Goal: Information Seeking & Learning: Learn about a topic

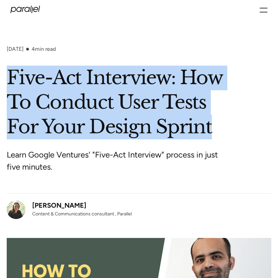
drag, startPoint x: 9, startPoint y: 83, endPoint x: 222, endPoint y: 118, distance: 215.2
click at [222, 118] on h1 "Five-Act Interview: How To Conduct User Tests For Your Design Sprint" at bounding box center [139, 102] width 265 height 73
copy h1 "Five-Act Interview: How To Conduct User Tests For Your Design Sprint"
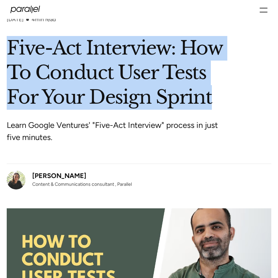
scroll to position [30, 0]
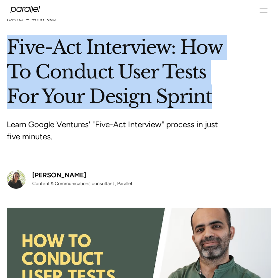
click at [84, 210] on img at bounding box center [139, 273] width 265 height 132
click at [81, 174] on div "[PERSON_NAME]" at bounding box center [82, 175] width 100 height 10
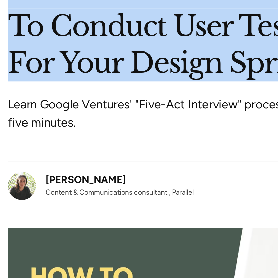
click at [47, 177] on div "[PERSON_NAME]" at bounding box center [82, 175] width 100 height 10
click at [54, 175] on div "[PERSON_NAME]" at bounding box center [82, 175] width 100 height 10
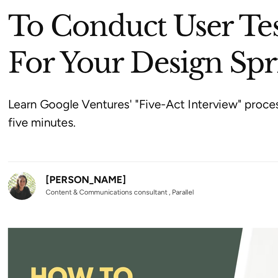
drag, startPoint x: 54, startPoint y: 175, endPoint x: 86, endPoint y: 133, distance: 52.8
click at [86, 133] on p "Learn Google Ventures' "Five-Act Interview" process in just five minutes." at bounding box center [133, 130] width 252 height 24
click at [49, 174] on div "[PERSON_NAME]" at bounding box center [82, 175] width 100 height 10
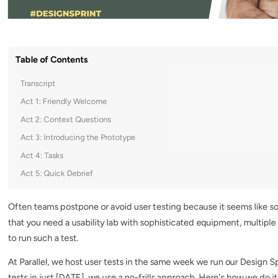
scroll to position [279, 0]
